Goal: Task Accomplishment & Management: Manage account settings

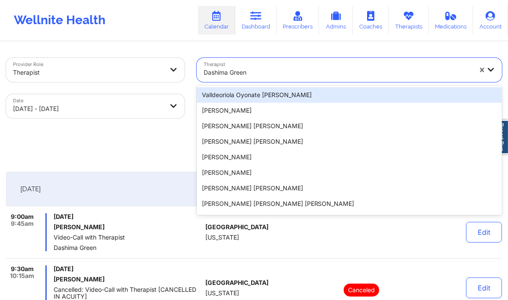
click at [269, 72] on div at bounding box center [337, 72] width 268 height 10
paste input "[PERSON_NAME]"
type input "[PERSON_NAME]"
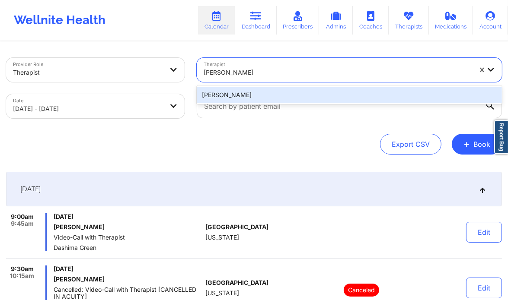
click at [235, 98] on div "[PERSON_NAME]" at bounding box center [349, 95] width 305 height 16
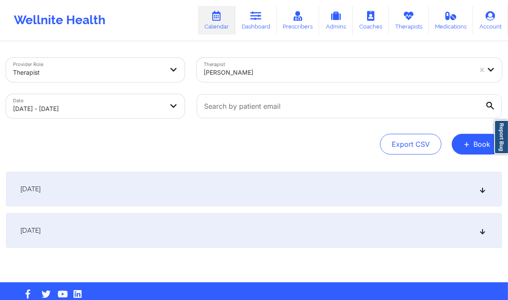
click at [480, 191] on icon at bounding box center [482, 189] width 7 height 6
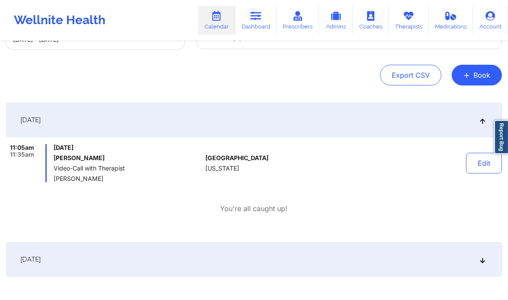
scroll to position [115, 0]
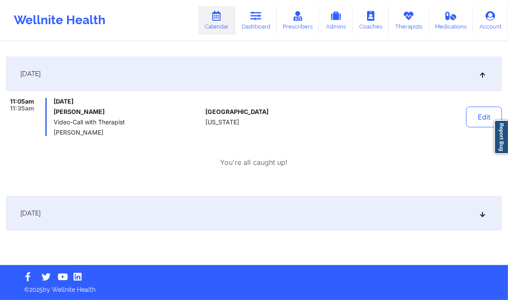
click at [483, 215] on icon at bounding box center [482, 213] width 7 height 6
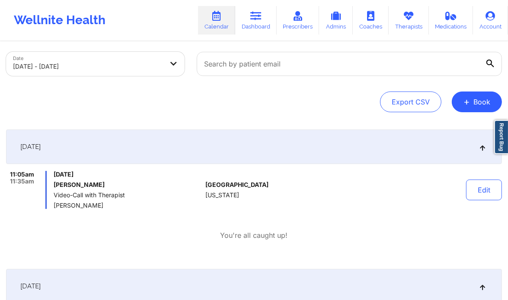
scroll to position [42, 0]
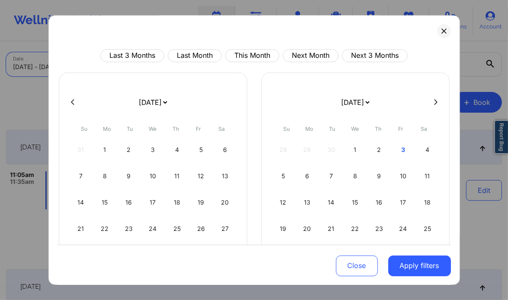
click at [171, 70] on body "Wellnite Health Calendar Dashboard Prescribers Admins Coaches Therapists Medica…" at bounding box center [254, 108] width 508 height 300
select select "2025-9"
select select "2025-10"
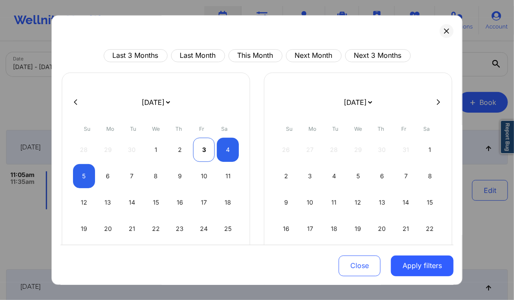
click at [194, 146] on div "3" at bounding box center [204, 150] width 22 height 24
select select "2025-9"
select select "2025-10"
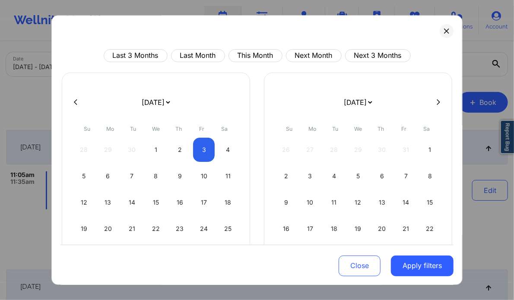
select select "2025-9"
select select "2025-10"
select select "2025-9"
select select "2025-10"
click at [83, 172] on div "5" at bounding box center [84, 176] width 22 height 24
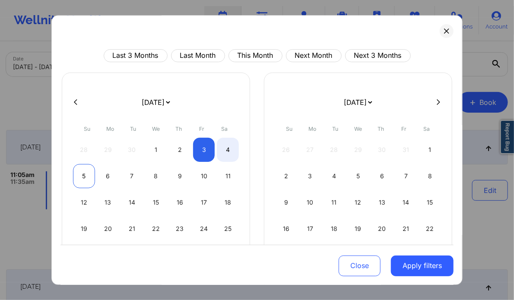
select select "2025-9"
select select "2025-10"
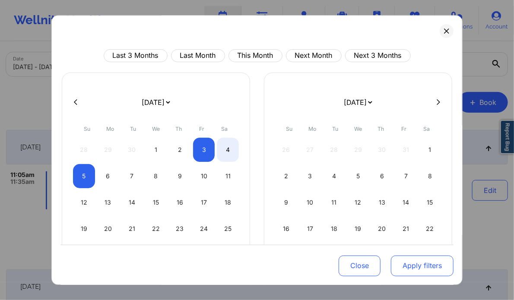
click at [435, 270] on button "Apply filters" at bounding box center [422, 265] width 63 height 21
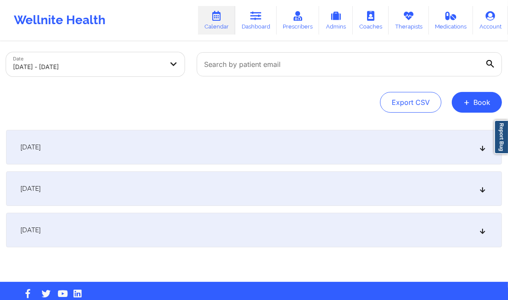
click at [477, 153] on div "[DATE]" at bounding box center [254, 147] width 496 height 35
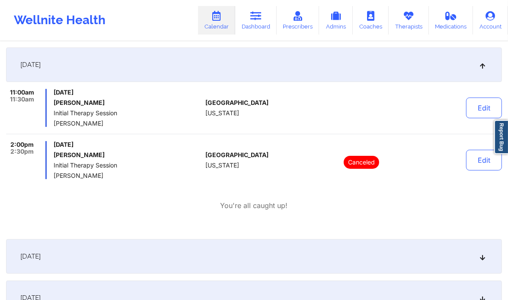
scroll to position [0, 0]
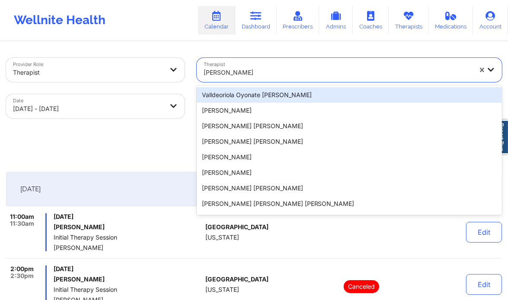
click at [268, 76] on div at bounding box center [337, 72] width 268 height 10
click at [247, 69] on div at bounding box center [337, 72] width 268 height 10
paste input "[US_STATE][PERSON_NAME]"
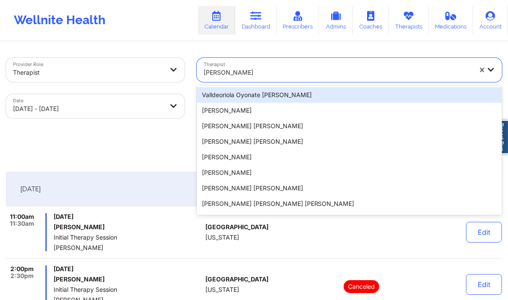
type input "[US_STATE][PERSON_NAME]"
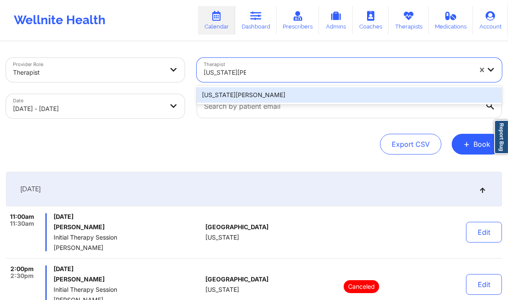
click at [280, 98] on div "[US_STATE][PERSON_NAME]" at bounding box center [349, 95] width 305 height 16
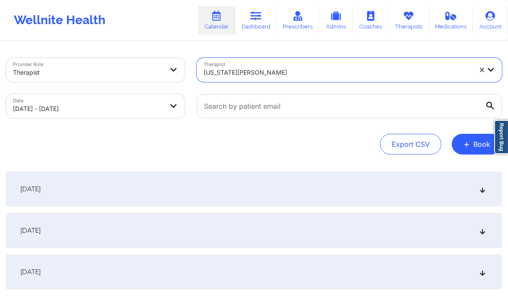
select select "2025-9"
select select "2025-10"
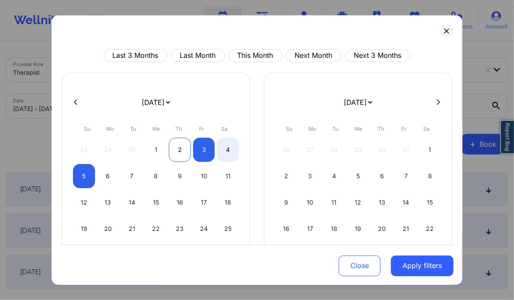
click at [180, 154] on div "2" at bounding box center [180, 150] width 22 height 24
select select "2025-9"
select select "2025-10"
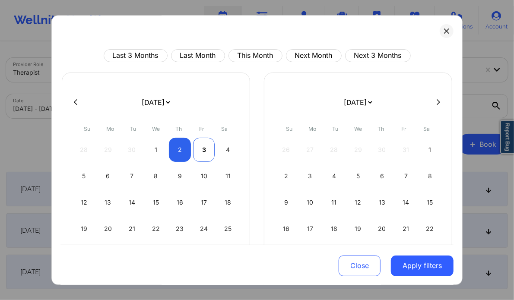
select select "2025-9"
select select "2025-10"
click at [199, 151] on div "3" at bounding box center [204, 150] width 22 height 24
select select "2025-9"
select select "2025-10"
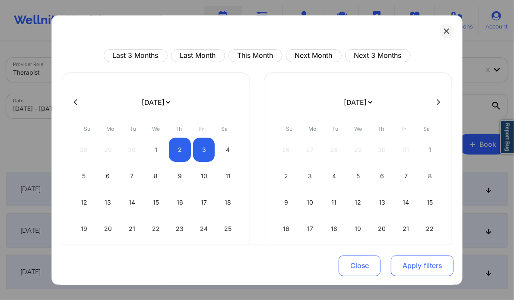
click at [413, 268] on button "Apply filters" at bounding box center [422, 265] width 63 height 21
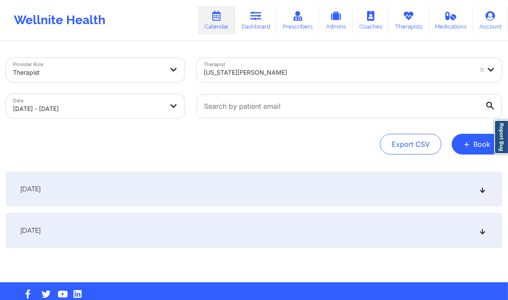
click at [268, 191] on div "[DATE]" at bounding box center [254, 189] width 496 height 35
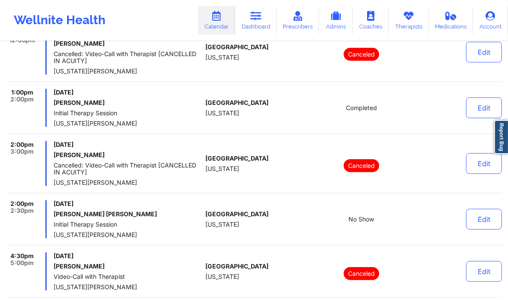
scroll to position [567, 0]
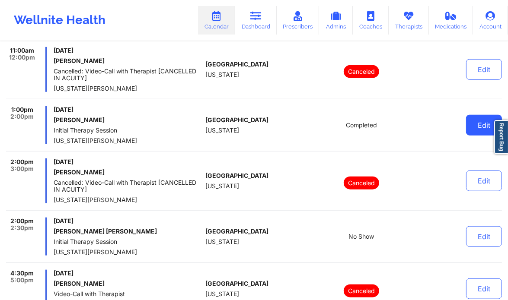
click at [475, 121] on button "Edit" at bounding box center [484, 125] width 36 height 21
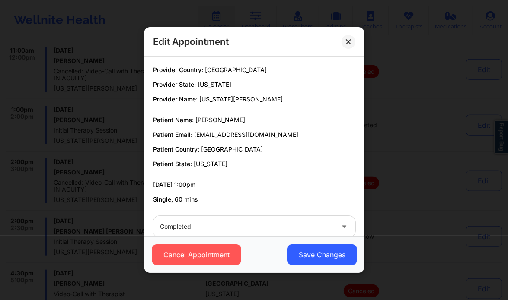
scroll to position [16, 0]
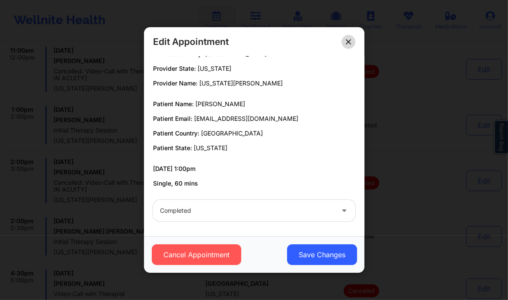
click at [353, 46] on button at bounding box center [348, 42] width 14 height 14
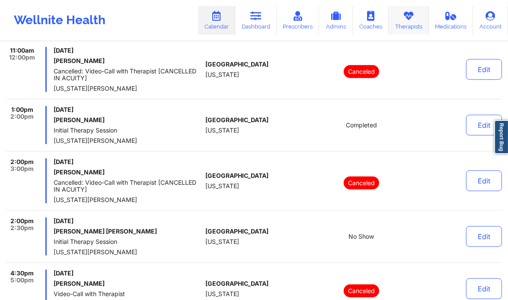
click at [410, 20] on icon at bounding box center [408, 16] width 11 height 10
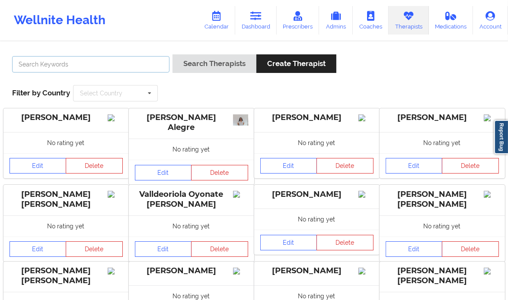
click at [123, 63] on input "text" at bounding box center [90, 64] width 157 height 16
type input "[PERSON_NAME]"
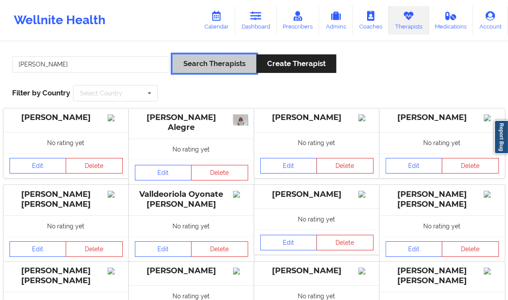
click at [200, 64] on button "Search Therapists" at bounding box center [214, 63] width 84 height 19
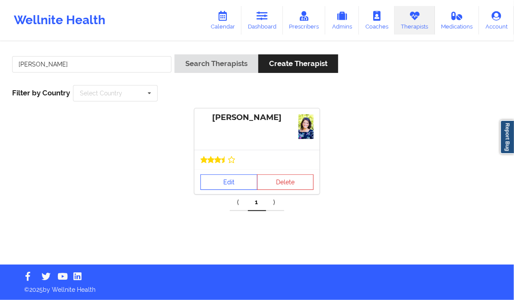
click at [222, 180] on link "Edit" at bounding box center [228, 183] width 57 height 16
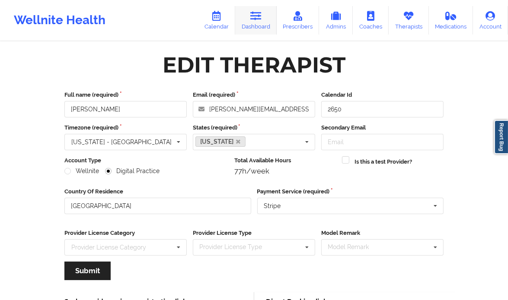
click at [252, 31] on link "Dashboard" at bounding box center [255, 20] width 41 height 29
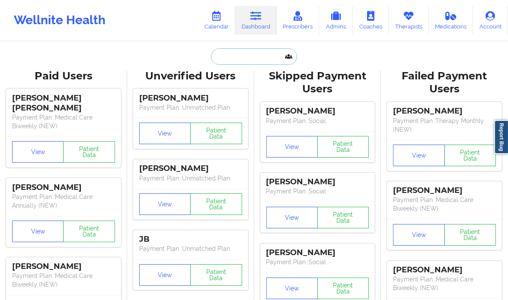
click at [225, 57] on input "text" at bounding box center [254, 56] width 86 height 16
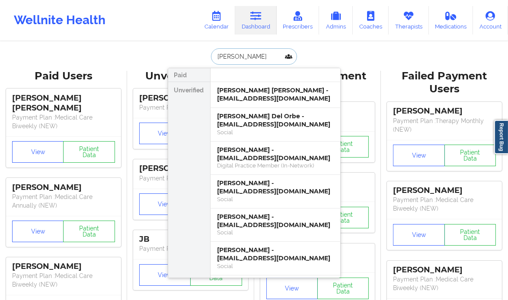
type input "[PERSON_NAME]"
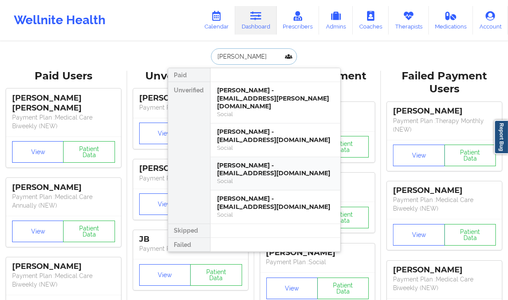
click at [255, 162] on div "[PERSON_NAME] - [EMAIL_ADDRESS][DOMAIN_NAME]" at bounding box center [275, 170] width 116 height 16
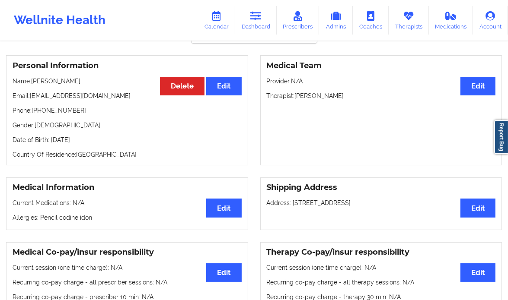
scroll to position [48, 0]
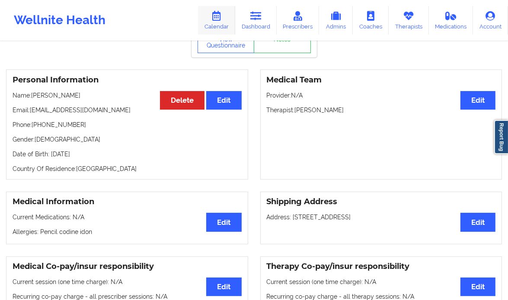
click at [222, 18] on icon at bounding box center [216, 16] width 11 height 10
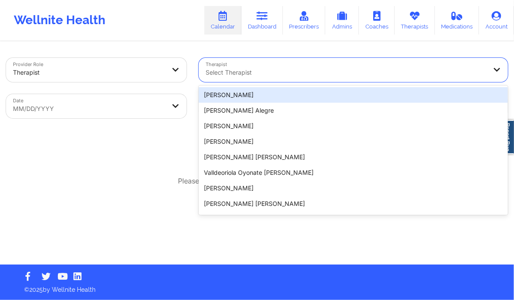
click at [298, 65] on div "Select Therapist" at bounding box center [343, 70] width 289 height 24
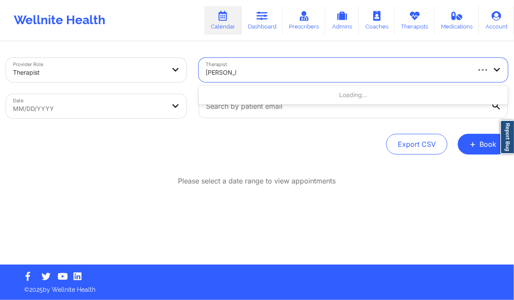
type input "[PERSON_NAME]"
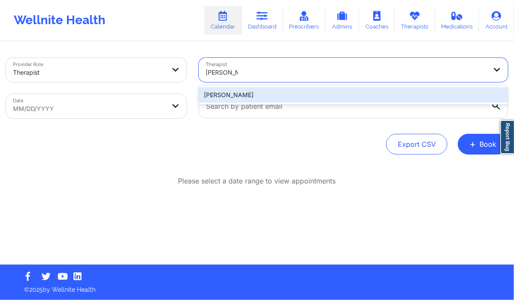
click at [257, 95] on div "[PERSON_NAME]" at bounding box center [353, 95] width 309 height 16
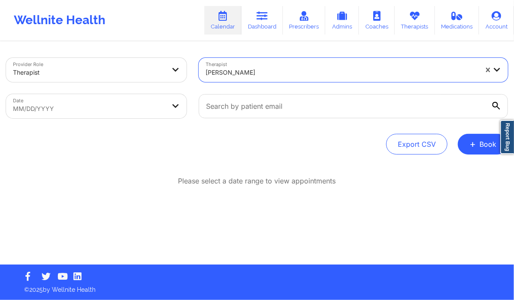
select select "2025-8"
select select "2025-9"
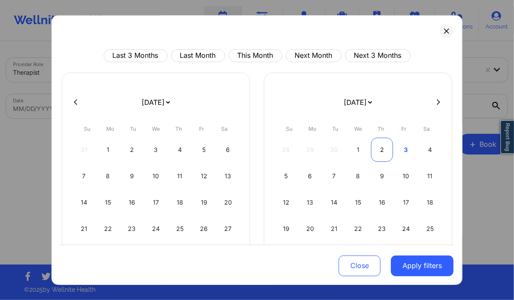
click at [377, 153] on div "2" at bounding box center [382, 150] width 22 height 24
select select "2025-9"
select select "2025-10"
select select "2025-9"
select select "2025-10"
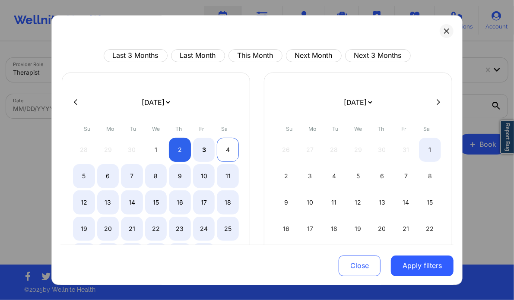
select select "2025-9"
select select "2025-10"
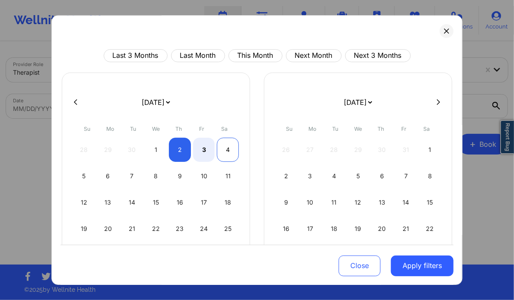
click at [228, 147] on div "4" at bounding box center [228, 150] width 22 height 24
select select "2025-9"
select select "2025-10"
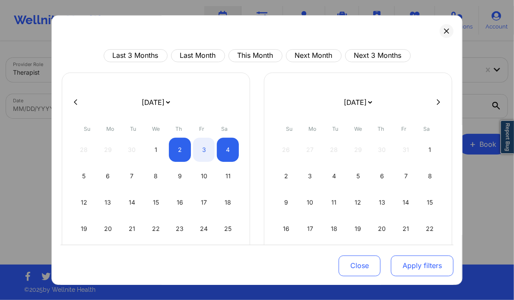
click at [426, 265] on button "Apply filters" at bounding box center [422, 265] width 63 height 21
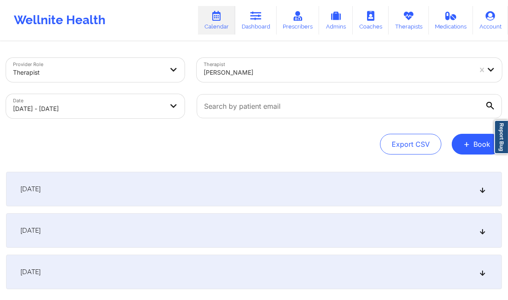
click at [458, 229] on div "[DATE]" at bounding box center [254, 230] width 496 height 35
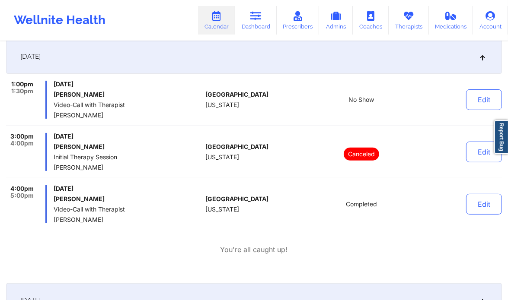
scroll to position [175, 0]
click at [491, 212] on button "Edit" at bounding box center [484, 204] width 36 height 21
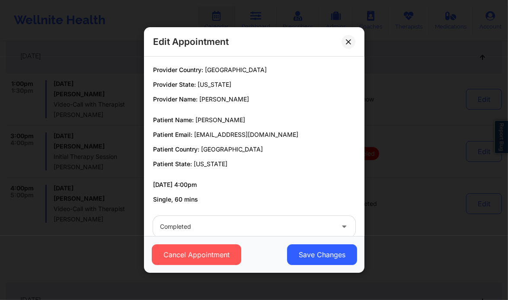
drag, startPoint x: 242, startPoint y: 117, endPoint x: 195, endPoint y: 113, distance: 46.8
click at [195, 113] on div "Provider Country: [GEOGRAPHIC_DATA] Provider State: [US_STATE] Provider Name: […" at bounding box center [254, 135] width 214 height 138
copy span "[PERSON_NAME]"
drag, startPoint x: 279, startPoint y: 137, endPoint x: 194, endPoint y: 134, distance: 85.6
click at [194, 134] on p "Patient Email: [EMAIL_ADDRESS][DOMAIN_NAME]" at bounding box center [254, 134] width 202 height 9
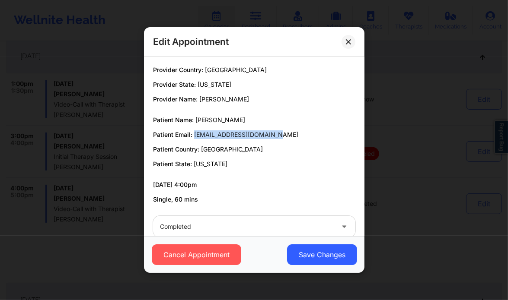
copy span "[EMAIL_ADDRESS][DOMAIN_NAME]"
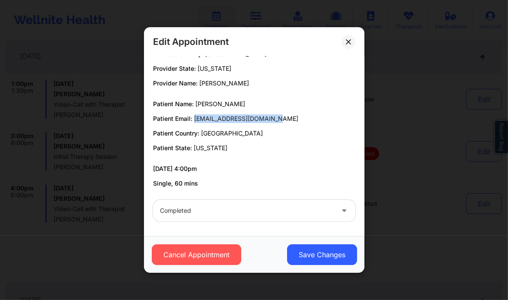
scroll to position [0, 0]
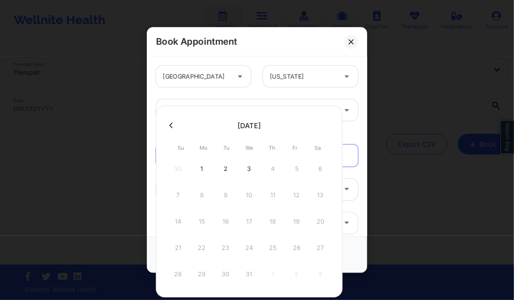
scroll to position [57, 0]
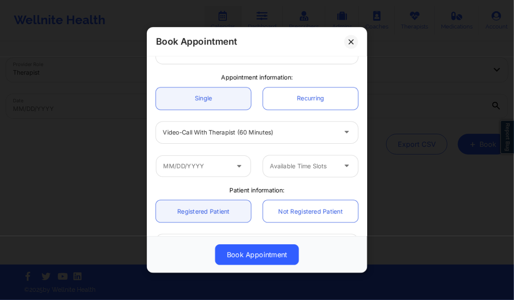
click at [267, 85] on div "Single Recurring" at bounding box center [257, 99] width 214 height 34
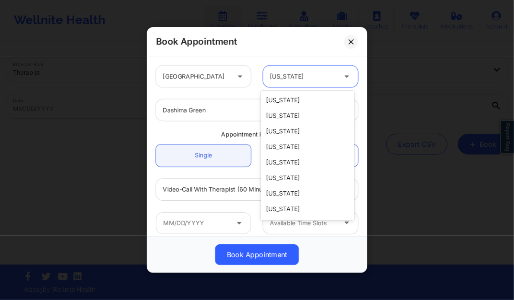
click at [296, 79] on div at bounding box center [303, 76] width 67 height 10
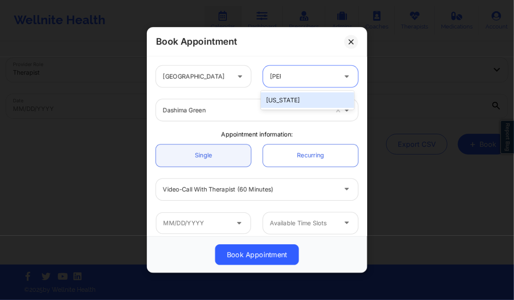
type input "flori"
click at [287, 97] on div "[US_STATE]" at bounding box center [307, 100] width 93 height 16
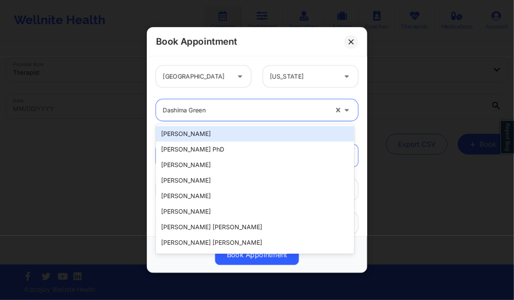
click at [238, 110] on div at bounding box center [245, 110] width 165 height 10
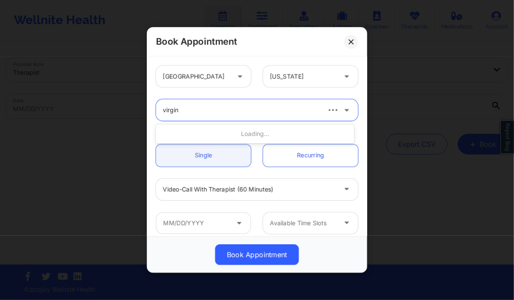
type input "virgi"
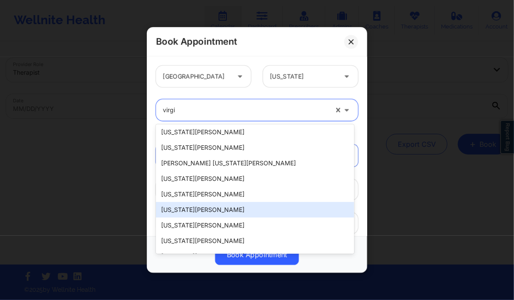
scroll to position [138, 0]
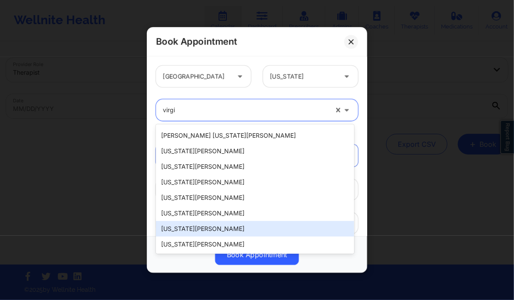
click at [209, 229] on div "[US_STATE][PERSON_NAME]" at bounding box center [255, 229] width 198 height 16
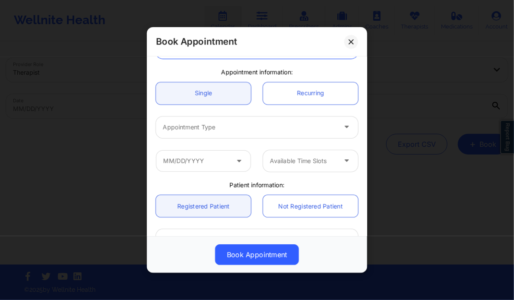
scroll to position [69, 0]
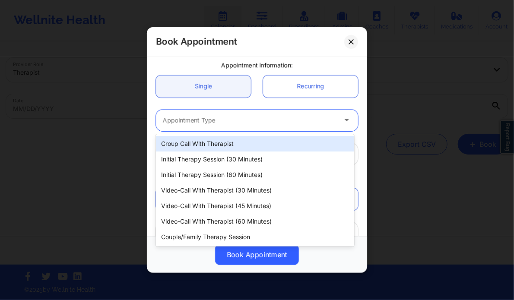
click at [218, 123] on div at bounding box center [250, 120] width 174 height 10
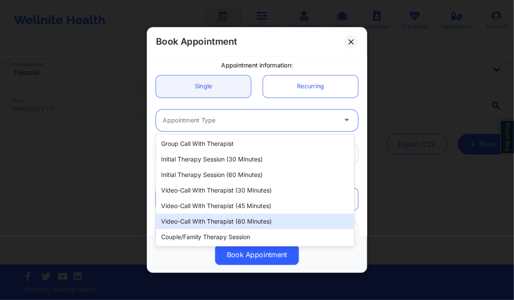
click at [249, 217] on div "Video-Call with Therapist (60 minutes)" at bounding box center [255, 222] width 198 height 16
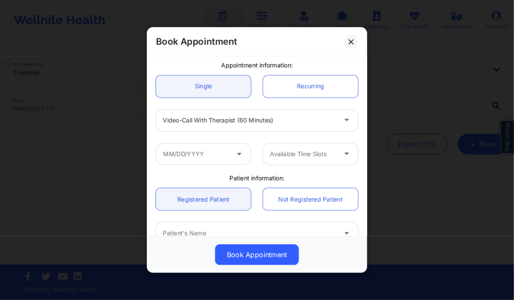
click at [238, 156] on icon at bounding box center [239, 152] width 9 height 7
click at [220, 153] on input "text" at bounding box center [203, 154] width 95 height 22
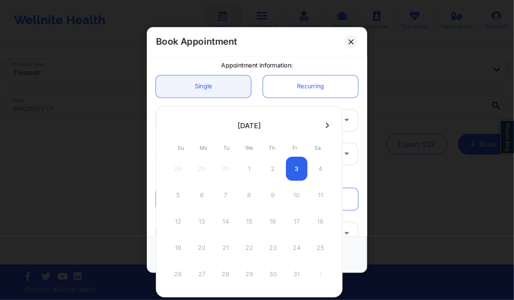
click at [271, 192] on div "5 6 7 8 9 10 11" at bounding box center [249, 195] width 164 height 24
drag, startPoint x: 317, startPoint y: 172, endPoint x: 234, endPoint y: 205, distance: 88.6
click at [234, 205] on div "28 29 30 1 2 3 4 5 6 7 8 9 10 11 12 13 14 15 16 17 18 19 20 21 22 23 24 25 26 2…" at bounding box center [249, 222] width 164 height 130
drag, startPoint x: 234, startPoint y: 205, endPoint x: 204, endPoint y: 195, distance: 31.7
click at [204, 195] on div "5 6 7 8 9 10 11" at bounding box center [249, 195] width 164 height 24
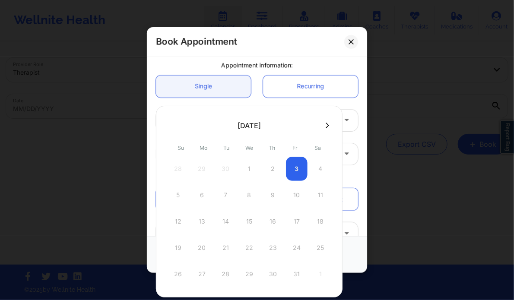
click at [204, 195] on div "5 6 7 8 9 10 11" at bounding box center [249, 195] width 164 height 24
drag, startPoint x: 186, startPoint y: 202, endPoint x: 225, endPoint y: 220, distance: 42.9
click at [225, 220] on div "28 29 30 1 2 3 4 5 6 7 8 9 10 11 12 13 14 15 16 17 18 19 20 21 22 23 24 25 26 2…" at bounding box center [249, 222] width 164 height 130
click at [225, 220] on div "12 13 14 15 16 17 18" at bounding box center [249, 222] width 164 height 24
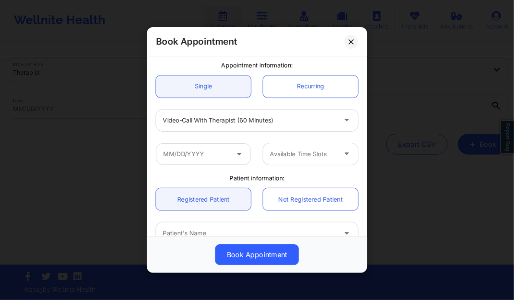
click at [245, 104] on div "Video-Call with Therapist (60 minutes)" at bounding box center [257, 121] width 214 height 34
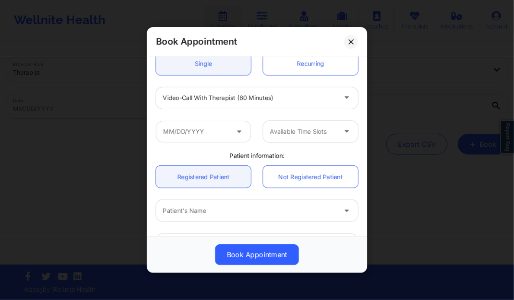
scroll to position [92, 0]
click at [213, 126] on input "text" at bounding box center [203, 131] width 95 height 22
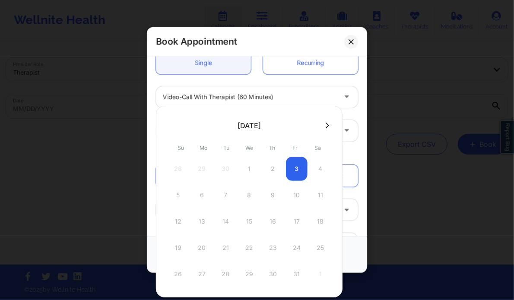
click at [291, 194] on div "5 6 7 8 9 10 11" at bounding box center [249, 195] width 164 height 24
click at [272, 193] on div "5 6 7 8 9 10 11" at bounding box center [249, 195] width 164 height 24
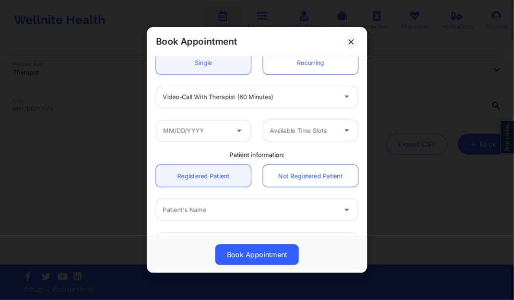
click at [282, 83] on div "Video-Call with Therapist (60 minutes)" at bounding box center [257, 97] width 214 height 34
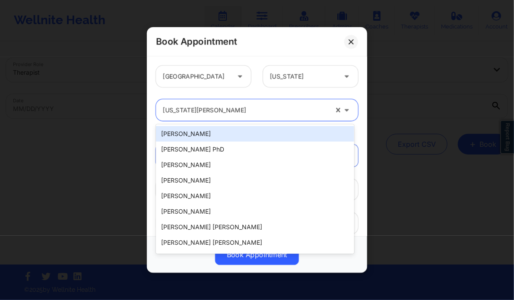
click at [235, 105] on div at bounding box center [245, 110] width 165 height 10
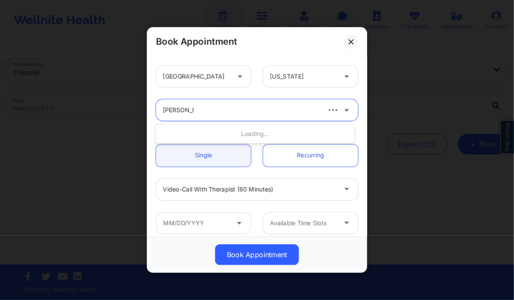
type input "[PERSON_NAME]"
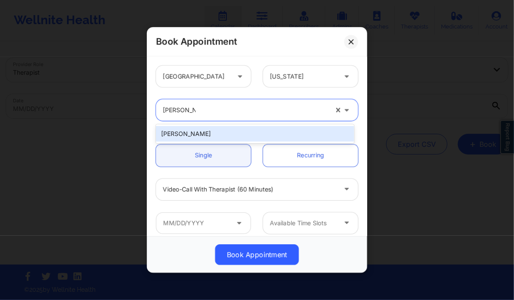
click at [202, 138] on div "[PERSON_NAME]" at bounding box center [255, 134] width 198 height 16
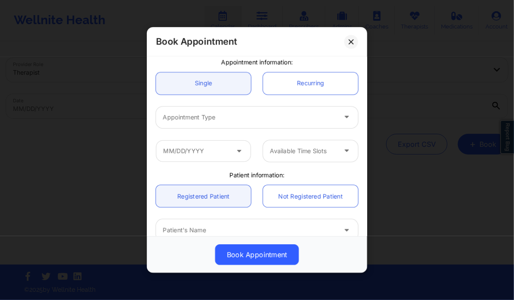
scroll to position [76, 0]
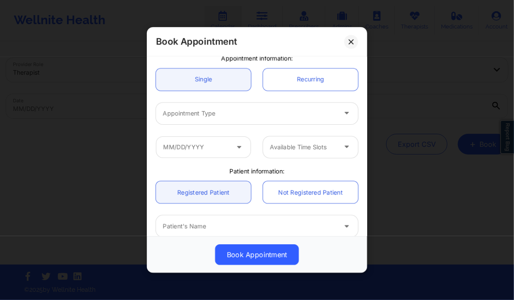
click at [282, 123] on div "Appointment Type" at bounding box center [246, 114] width 181 height 22
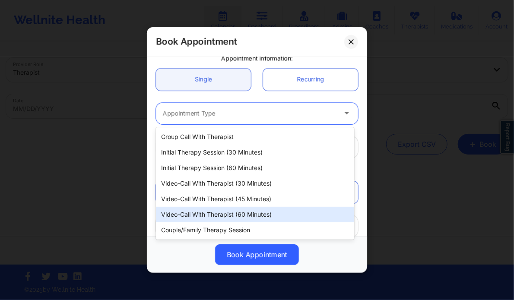
click at [257, 216] on div "Video-Call with Therapist (60 minutes)" at bounding box center [255, 215] width 198 height 16
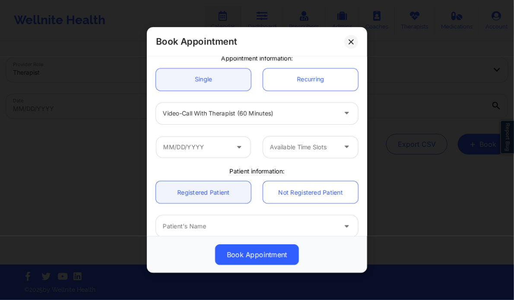
click at [239, 134] on div "Available Time Slots" at bounding box center [257, 147] width 214 height 34
click at [237, 141] on input "text" at bounding box center [203, 148] width 95 height 22
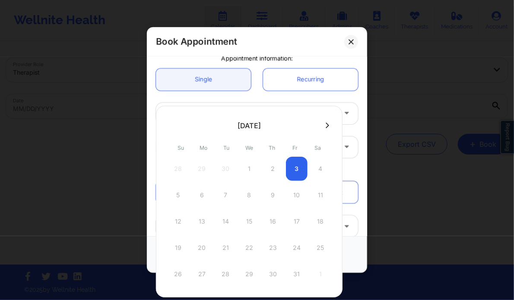
click at [272, 196] on div "5 6 7 8 9 10 11" at bounding box center [249, 195] width 164 height 24
click at [275, 197] on div "5 6 7 8 9 10 11" at bounding box center [249, 195] width 164 height 24
drag, startPoint x: 275, startPoint y: 197, endPoint x: 274, endPoint y: 172, distance: 24.6
click at [274, 172] on div "28 29 30 1 2 3 4 5 6 7 8 9 10 11 12 13 14 15 16 17 18 19 20 21 22 23 24 25 26 2…" at bounding box center [249, 222] width 164 height 130
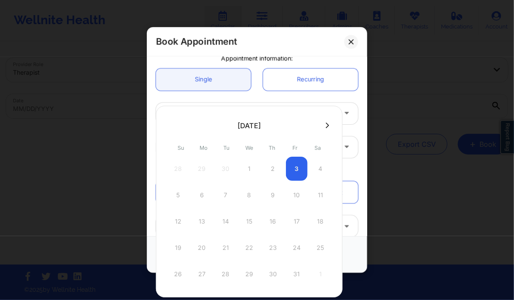
click at [274, 172] on div "28 29 30 1 2 3 4" at bounding box center [249, 169] width 164 height 24
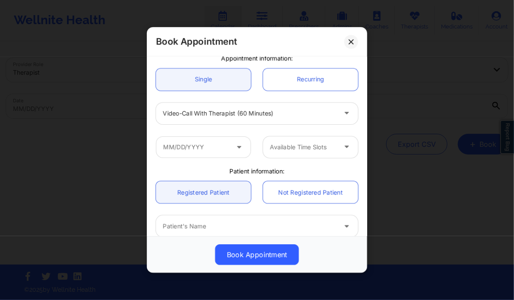
click at [348, 93] on div "Single Recurring" at bounding box center [257, 80] width 214 height 34
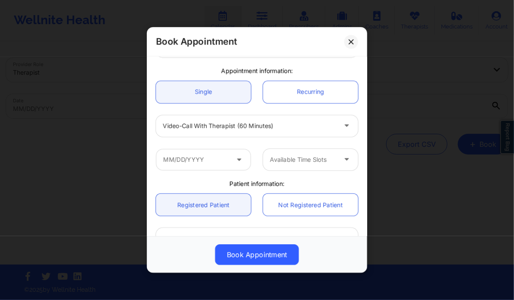
scroll to position [64, 0]
click at [215, 160] on input "text" at bounding box center [203, 160] width 95 height 22
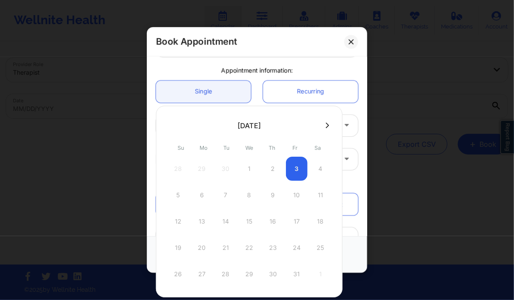
click at [326, 125] on icon at bounding box center [327, 126] width 3 height 6
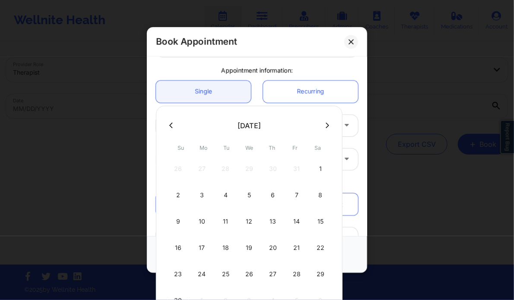
click at [169, 127] on button at bounding box center [171, 125] width 9 height 7
click at [327, 127] on button at bounding box center [327, 125] width 9 height 7
click at [169, 122] on icon at bounding box center [170, 125] width 3 height 6
